Goal: Find specific page/section: Locate a particular part of the current website

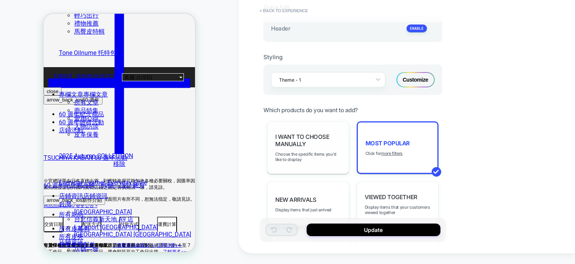
scroll to position [176, 0]
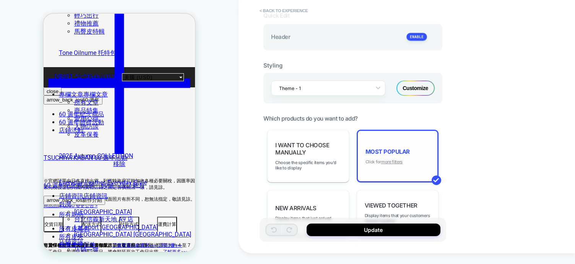
click at [397, 160] on u "more filters" at bounding box center [391, 161] width 21 height 5
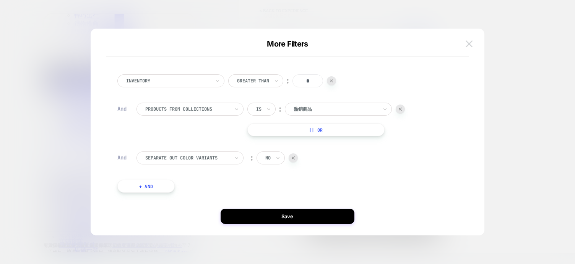
click at [472, 46] on img at bounding box center [468, 44] width 7 height 6
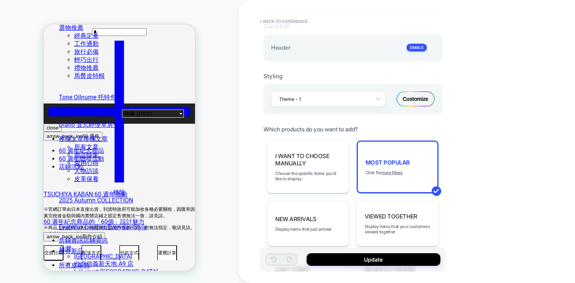
scroll to position [0, 0]
